Goal: Task Accomplishment & Management: Use online tool/utility

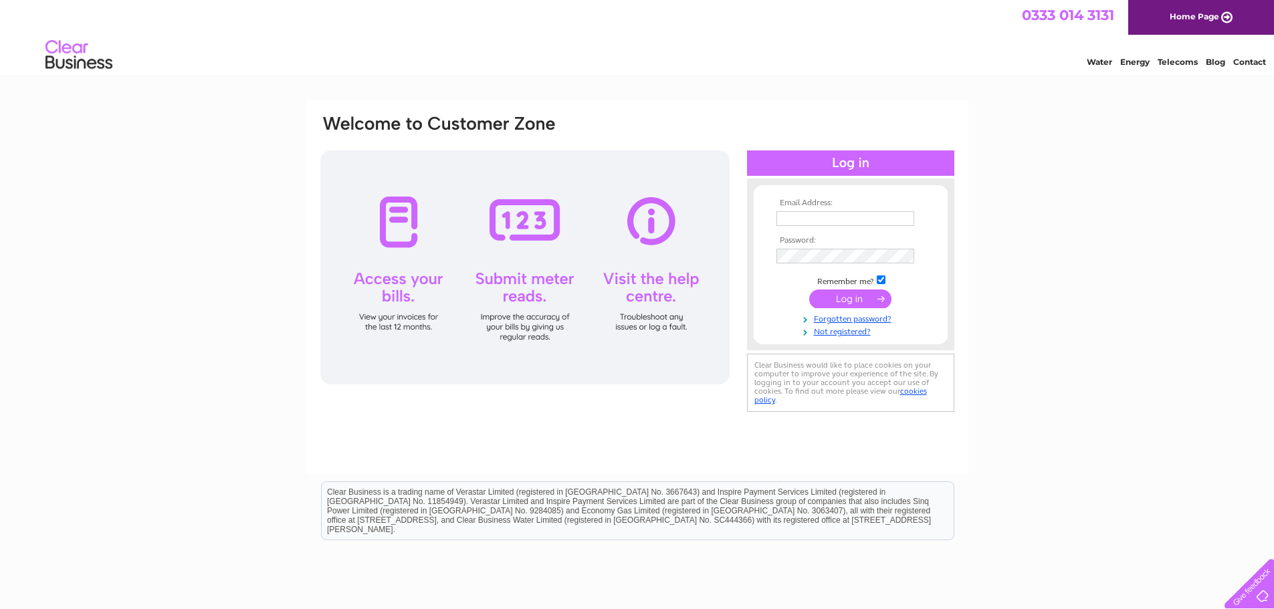
click at [859, 219] on input "text" at bounding box center [845, 218] width 138 height 15
type input "lesleyshort@bruceshort.co.uk"
click at [1148, 400] on div "Email Address: lesleyshort@bruceshort.co.uk Password:" at bounding box center [637, 401] width 1274 height 603
click at [860, 298] on input "submit" at bounding box center [850, 299] width 82 height 19
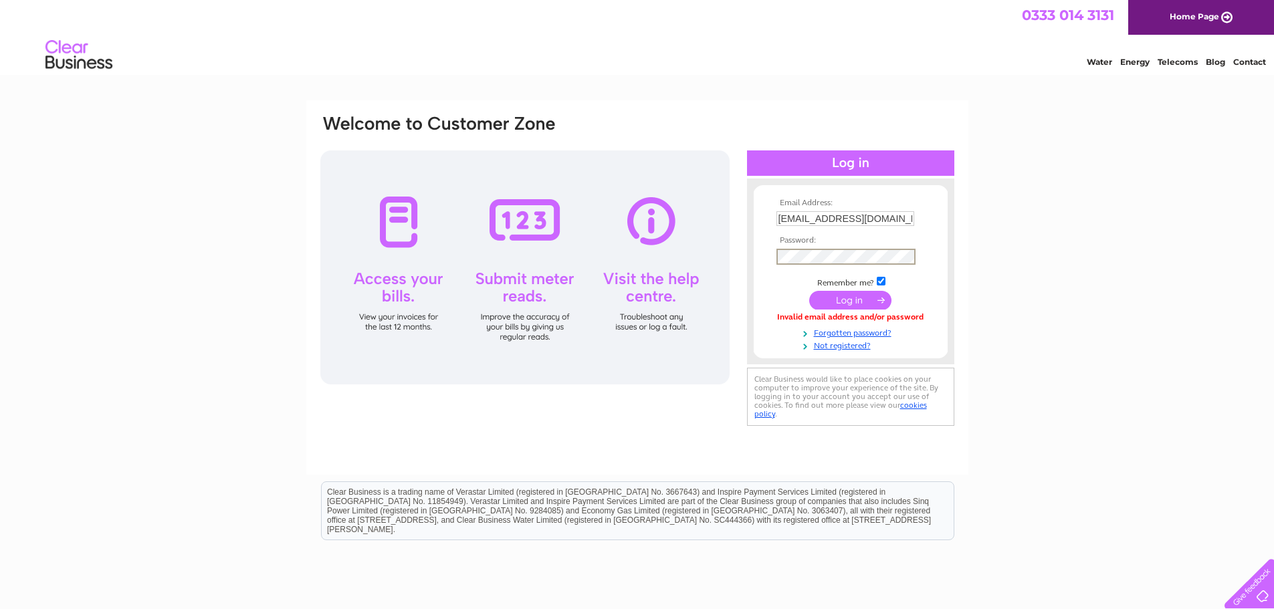
click at [816, 304] on input "submit" at bounding box center [850, 300] width 82 height 19
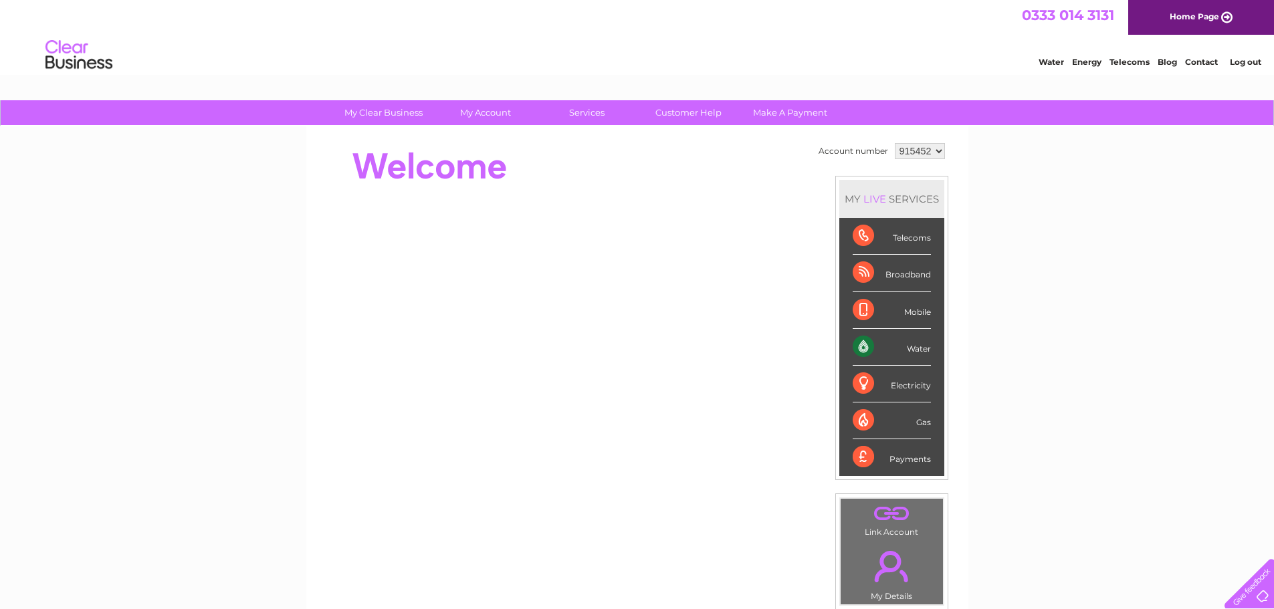
click at [935, 151] on select "915452 940034" at bounding box center [920, 151] width 50 height 16
click at [895, 143] on select "915452 940034" at bounding box center [920, 151] width 50 height 16
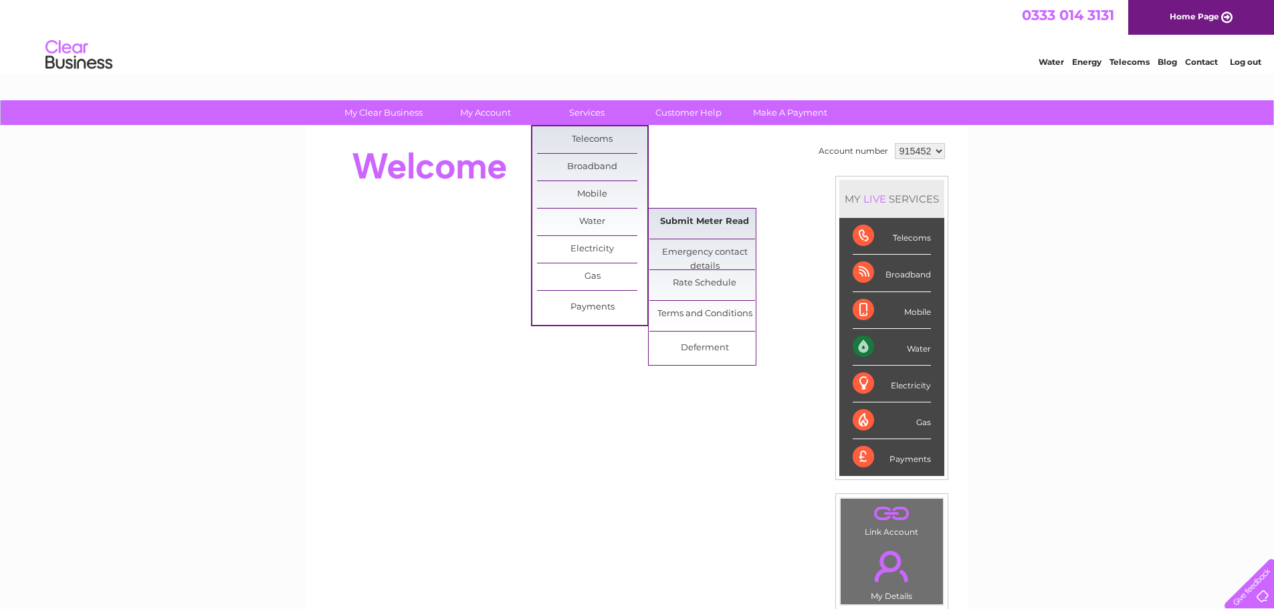
click at [696, 220] on link "Submit Meter Read" at bounding box center [704, 222] width 110 height 27
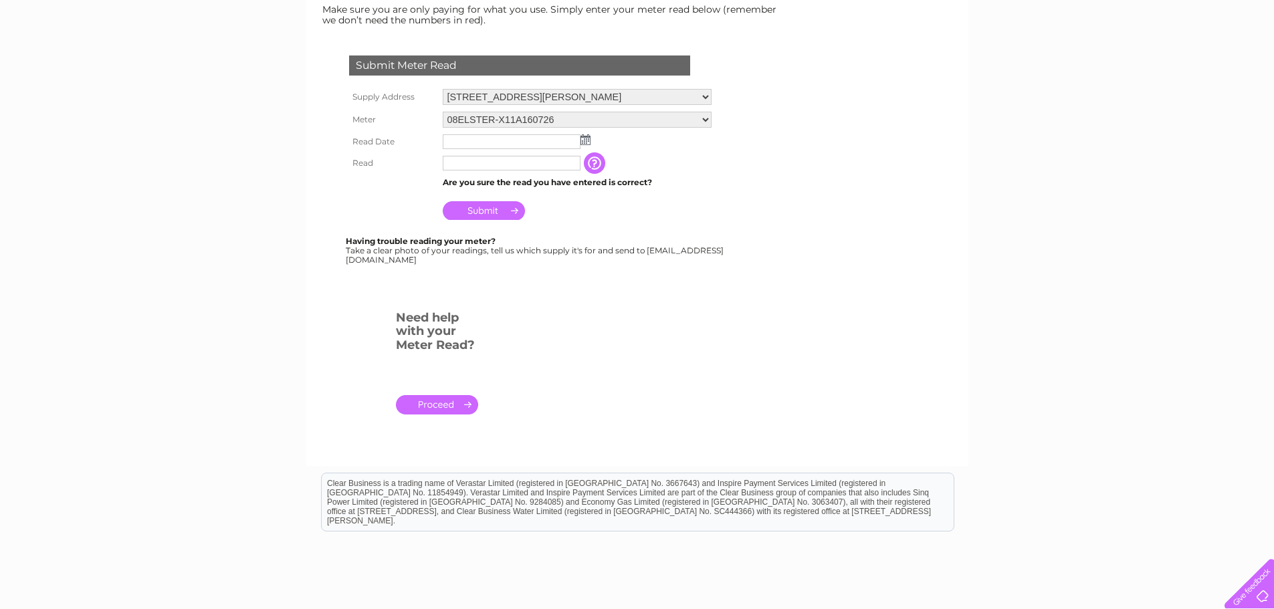
scroll to position [201, 0]
click at [585, 141] on img at bounding box center [585, 139] width 10 height 11
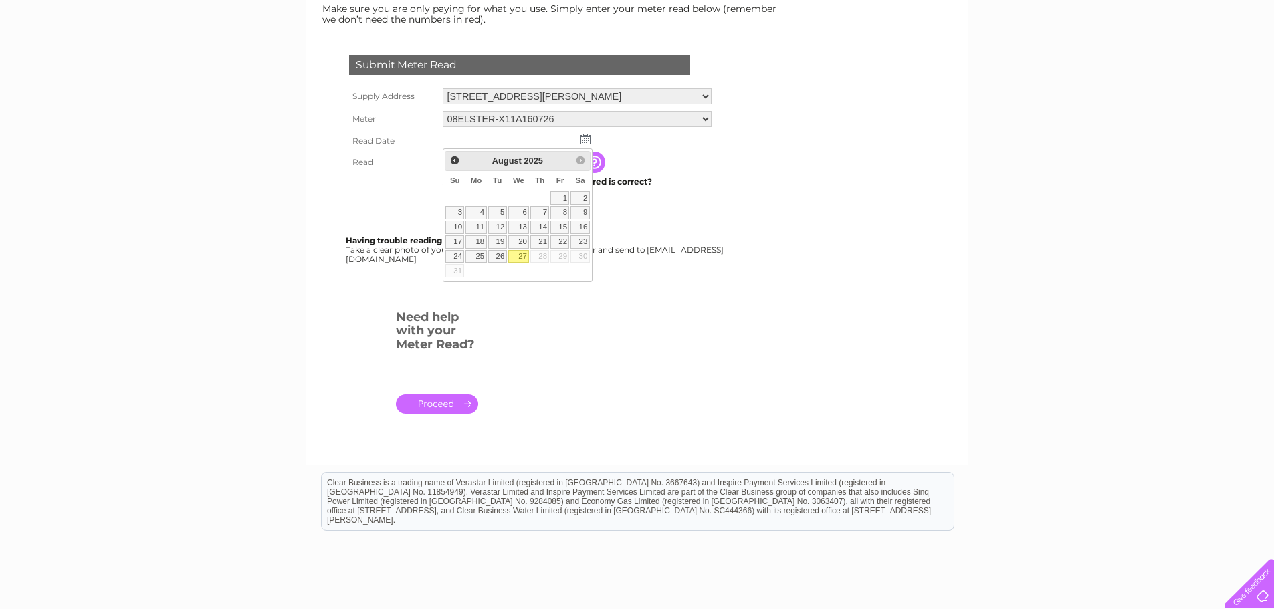
click at [518, 253] on link "27" at bounding box center [518, 256] width 21 height 13
type input "2025/08/27"
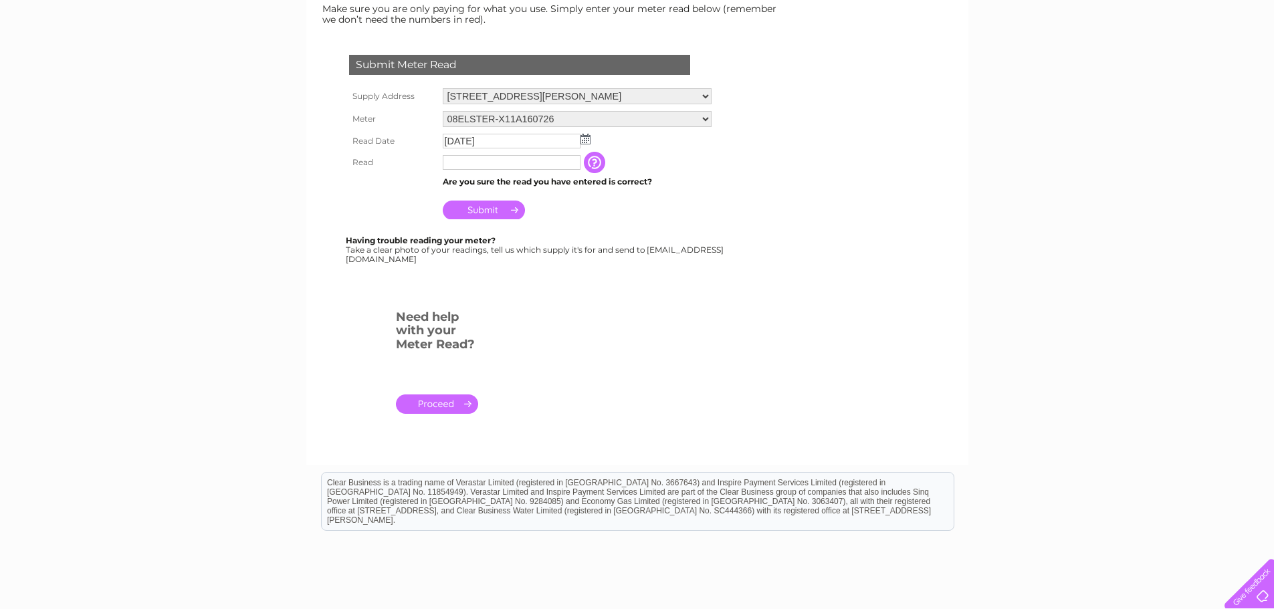
click at [524, 164] on input "text" at bounding box center [512, 162] width 138 height 15
drag, startPoint x: 732, startPoint y: 304, endPoint x: 720, endPoint y: 294, distance: 15.7
click at [730, 304] on form "Submit Meter Read Supply Address 6 Nicoll Street, Dundee, DD1 1LY Meter 08ELSTE…" at bounding box center [553, 240] width 468 height 424
click at [536, 164] on input "text" at bounding box center [512, 162] width 138 height 15
type input "2099"
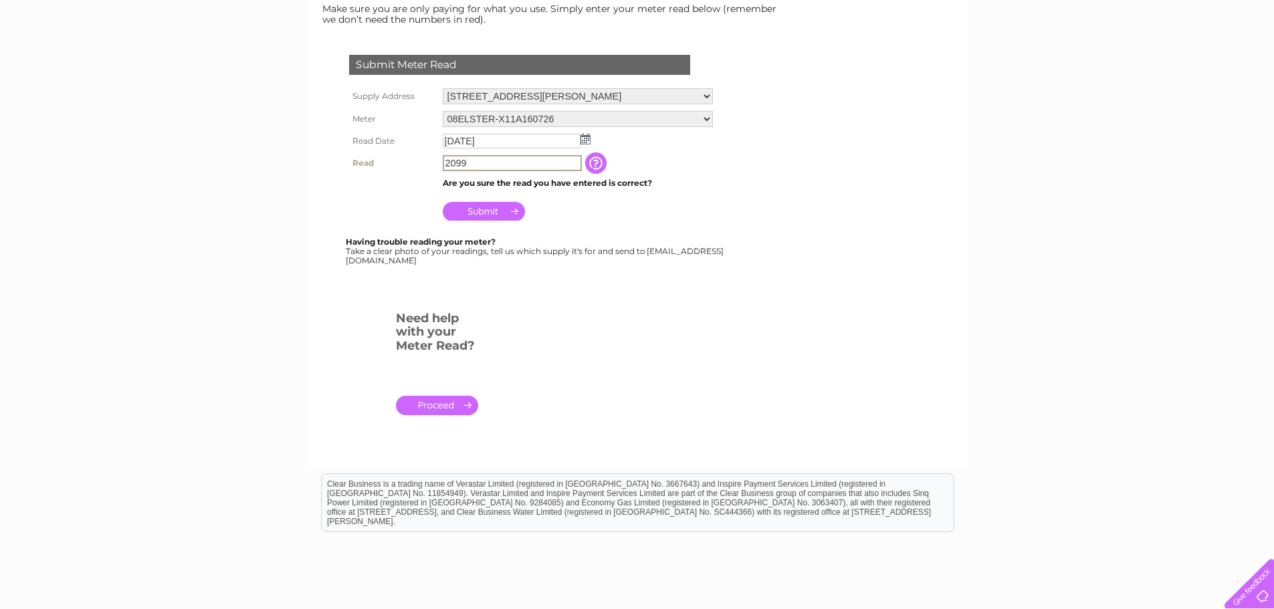
click at [504, 216] on input "Submit" at bounding box center [484, 211] width 82 height 19
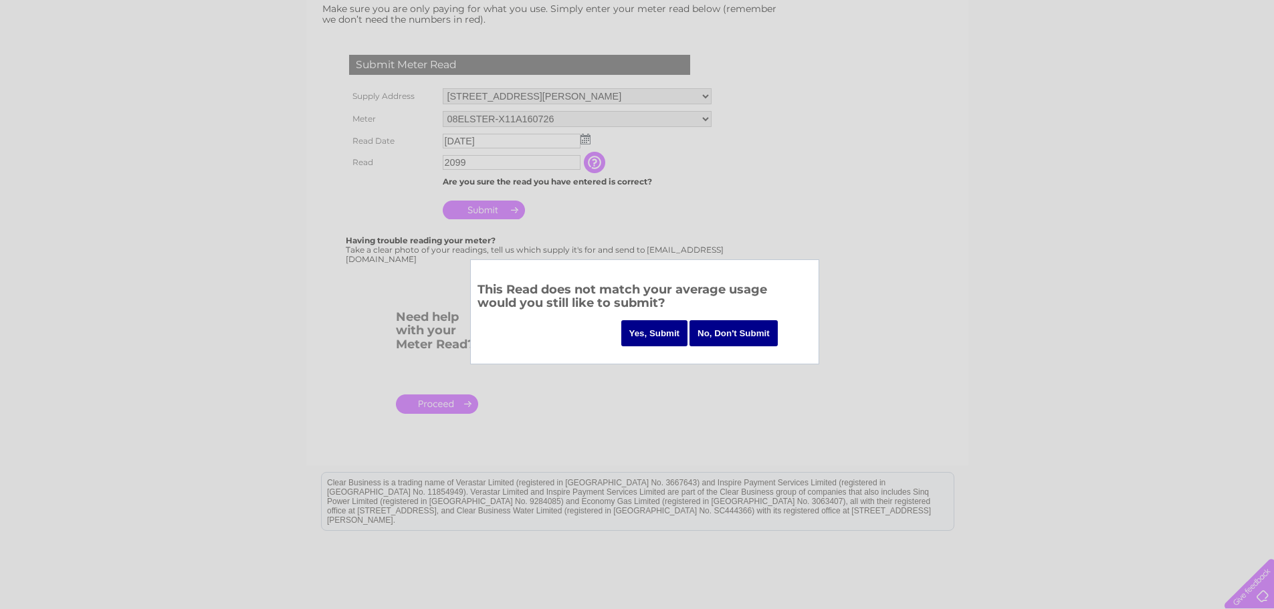
click at [654, 336] on input "Yes, Submit" at bounding box center [654, 333] width 67 height 26
